Goal: Navigation & Orientation: Find specific page/section

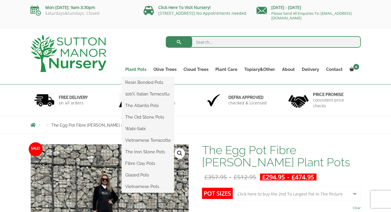
click at [140, 69] on link "Plant Pots" at bounding box center [136, 69] width 28 height 8
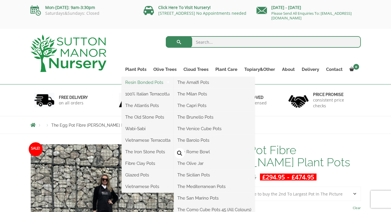
click at [138, 83] on link "Resin Bonded Pots" at bounding box center [148, 82] width 52 height 9
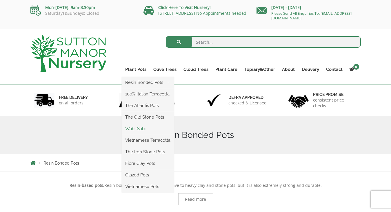
click at [142, 129] on link "Wabi-Sabi" at bounding box center [148, 129] width 52 height 9
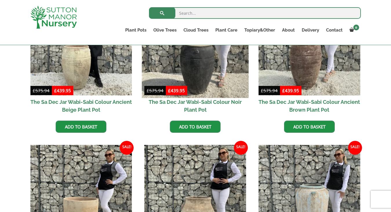
scroll to position [197, 0]
